Goal: Find specific page/section: Find specific page/section

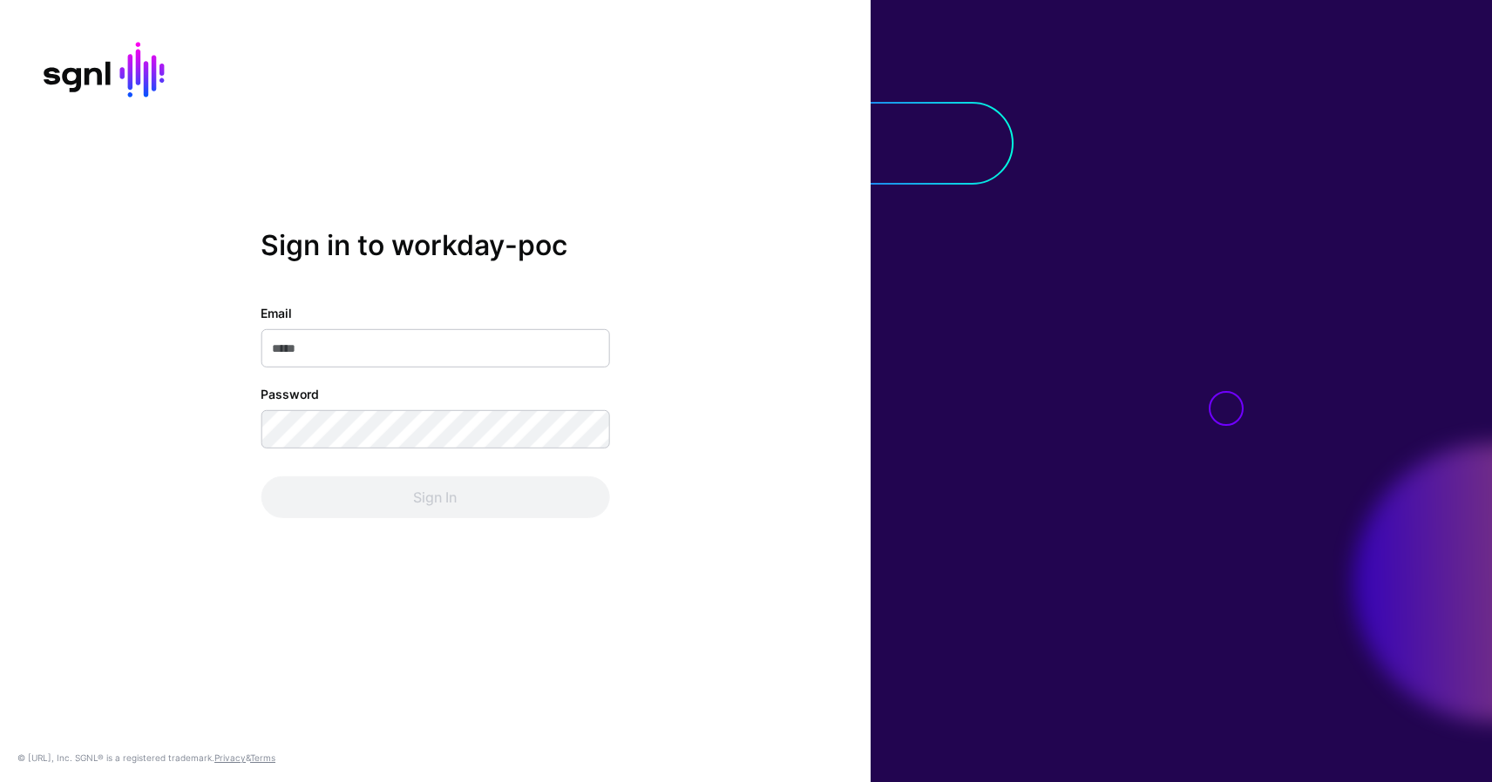
click at [136, 82] on div at bounding box center [104, 70] width 125 height 56
click at [363, 336] on input "Email" at bounding box center [435, 348] width 349 height 38
type input "**********"
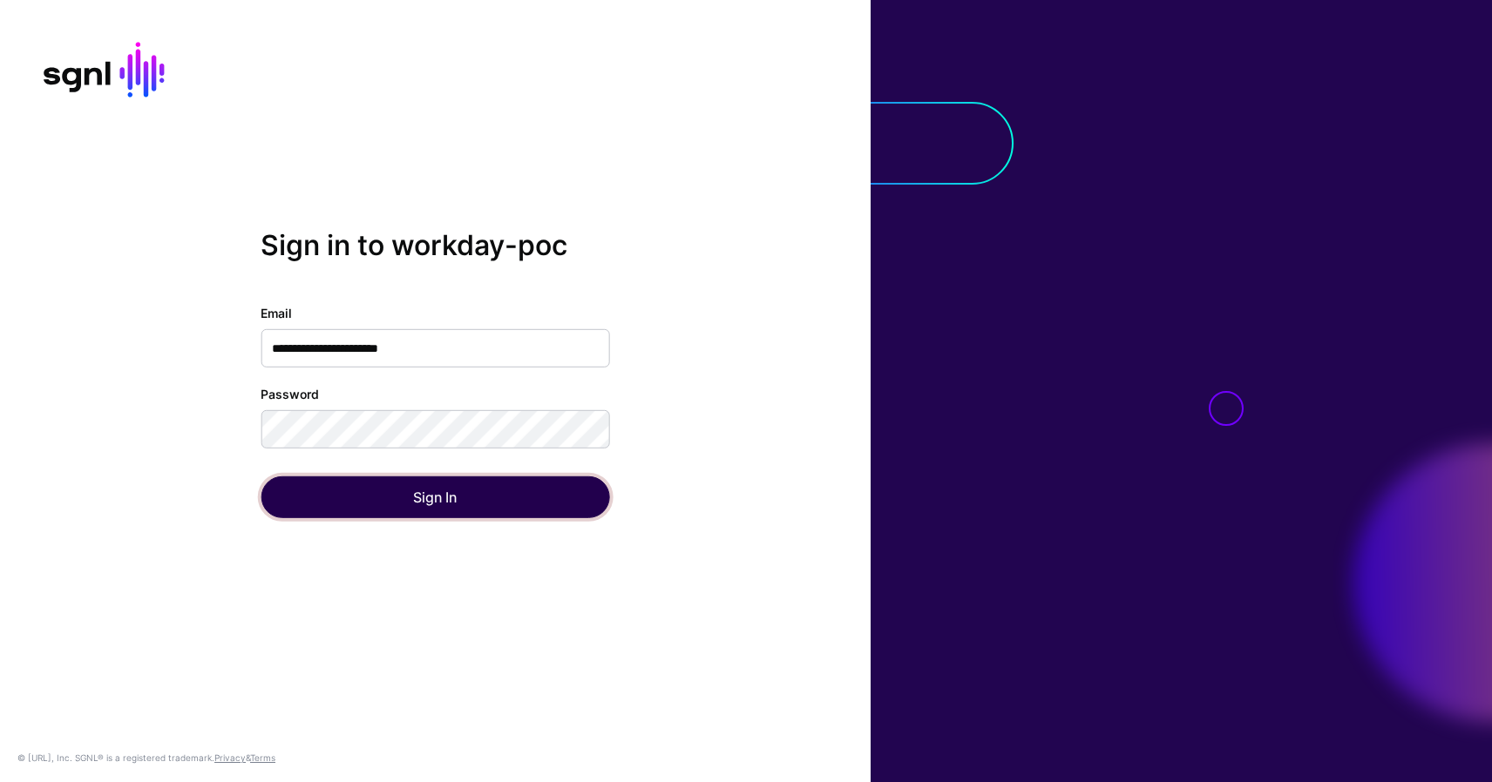
click at [395, 507] on button "Sign In" at bounding box center [435, 498] width 349 height 42
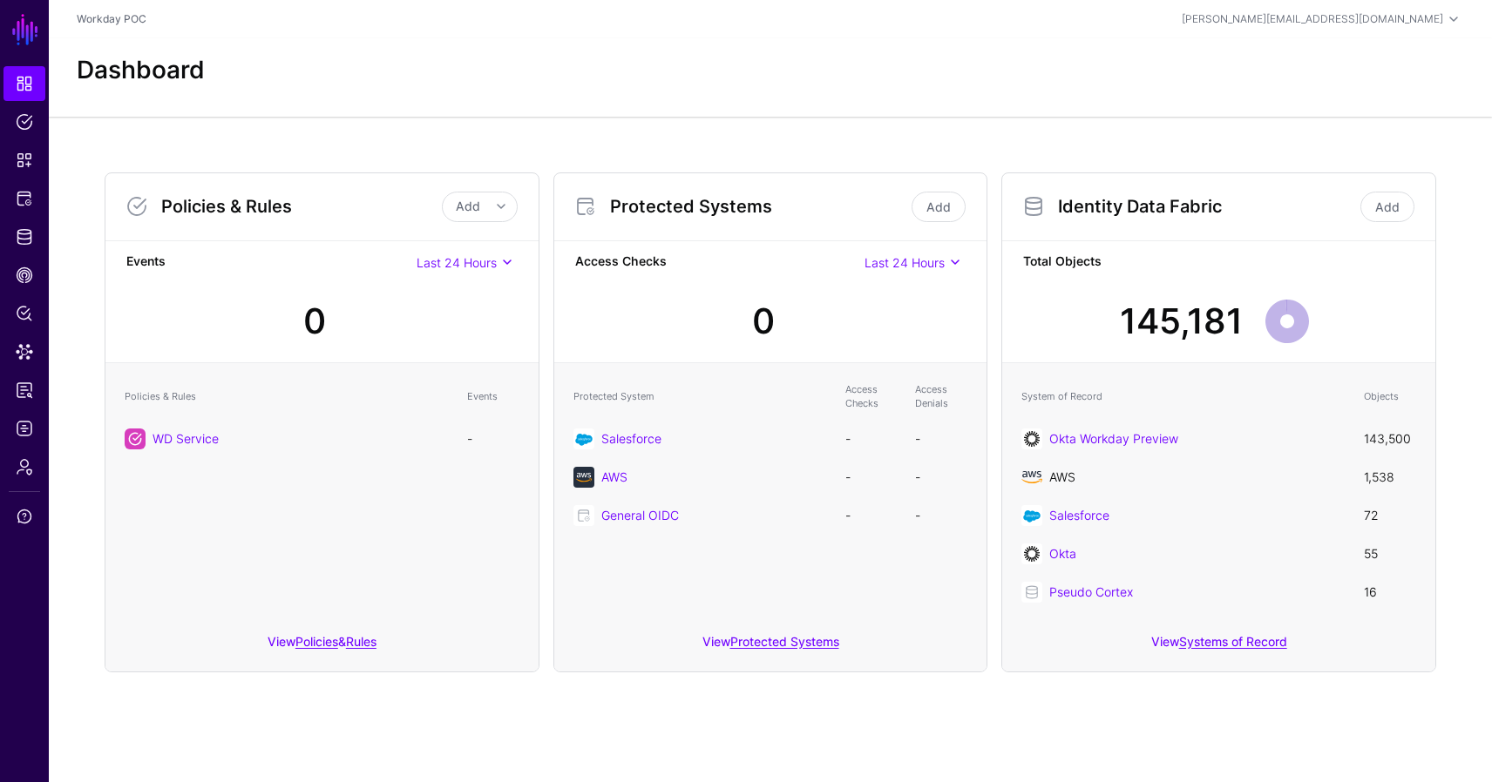
click at [1057, 476] on link "AWS" at bounding box center [1062, 477] width 26 height 15
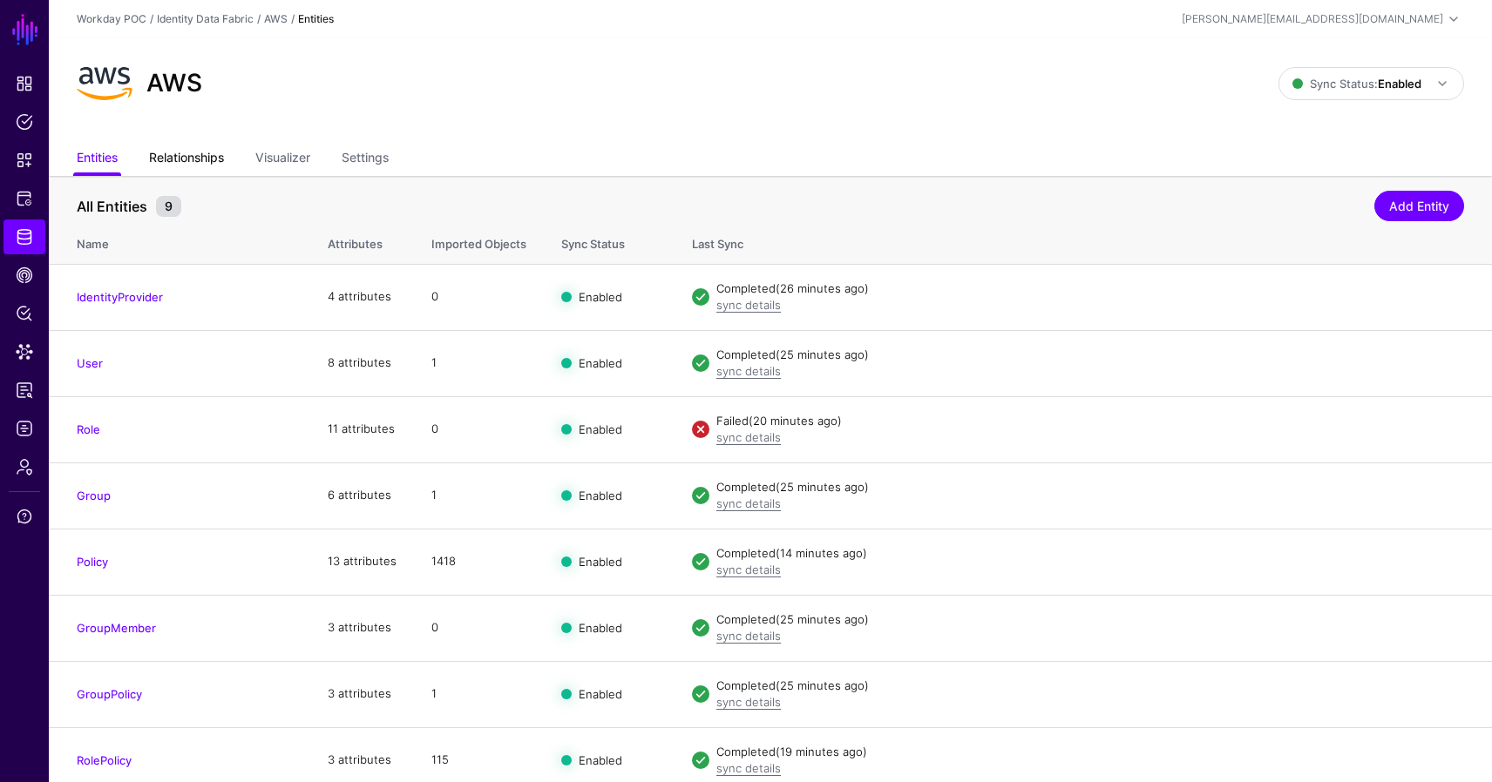
click at [182, 167] on link "Relationships" at bounding box center [186, 159] width 75 height 33
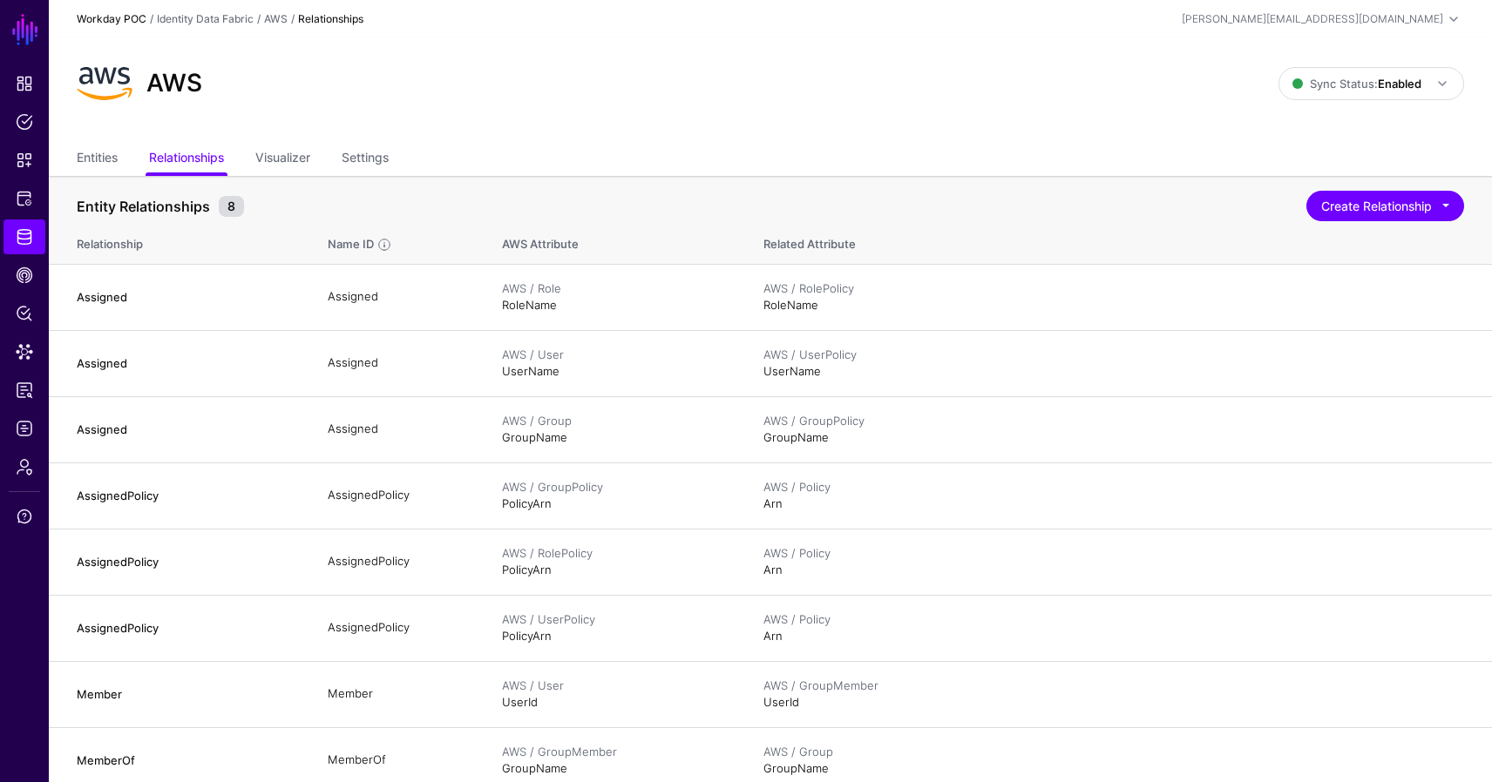
click at [112, 24] on link "Workday POC" at bounding box center [112, 18] width 70 height 13
